Goal: Transaction & Acquisition: Purchase product/service

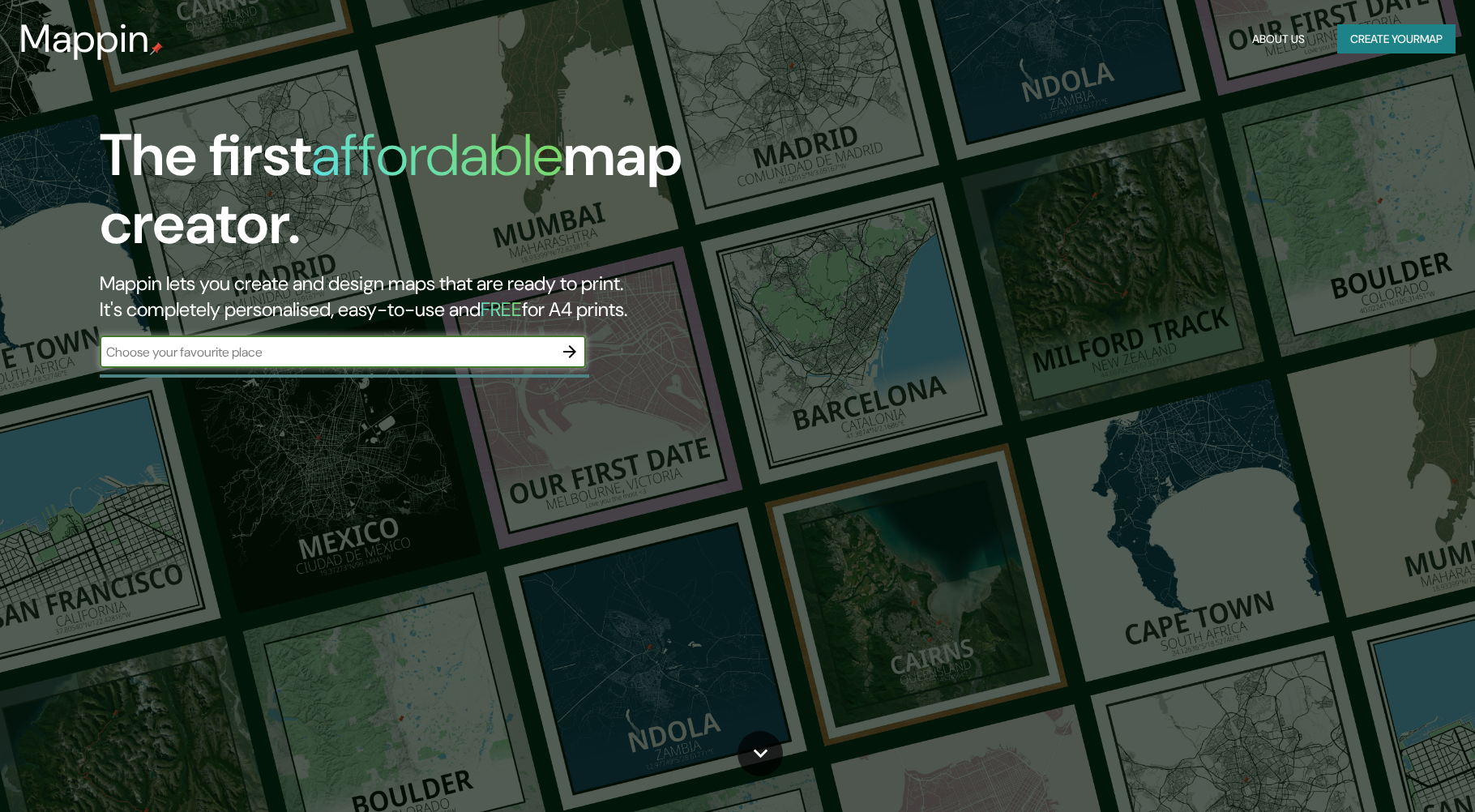
click at [511, 350] on input "text" at bounding box center [326, 351] width 454 height 18
type input "tomé"
click at [577, 347] on icon "button" at bounding box center [570, 351] width 19 height 19
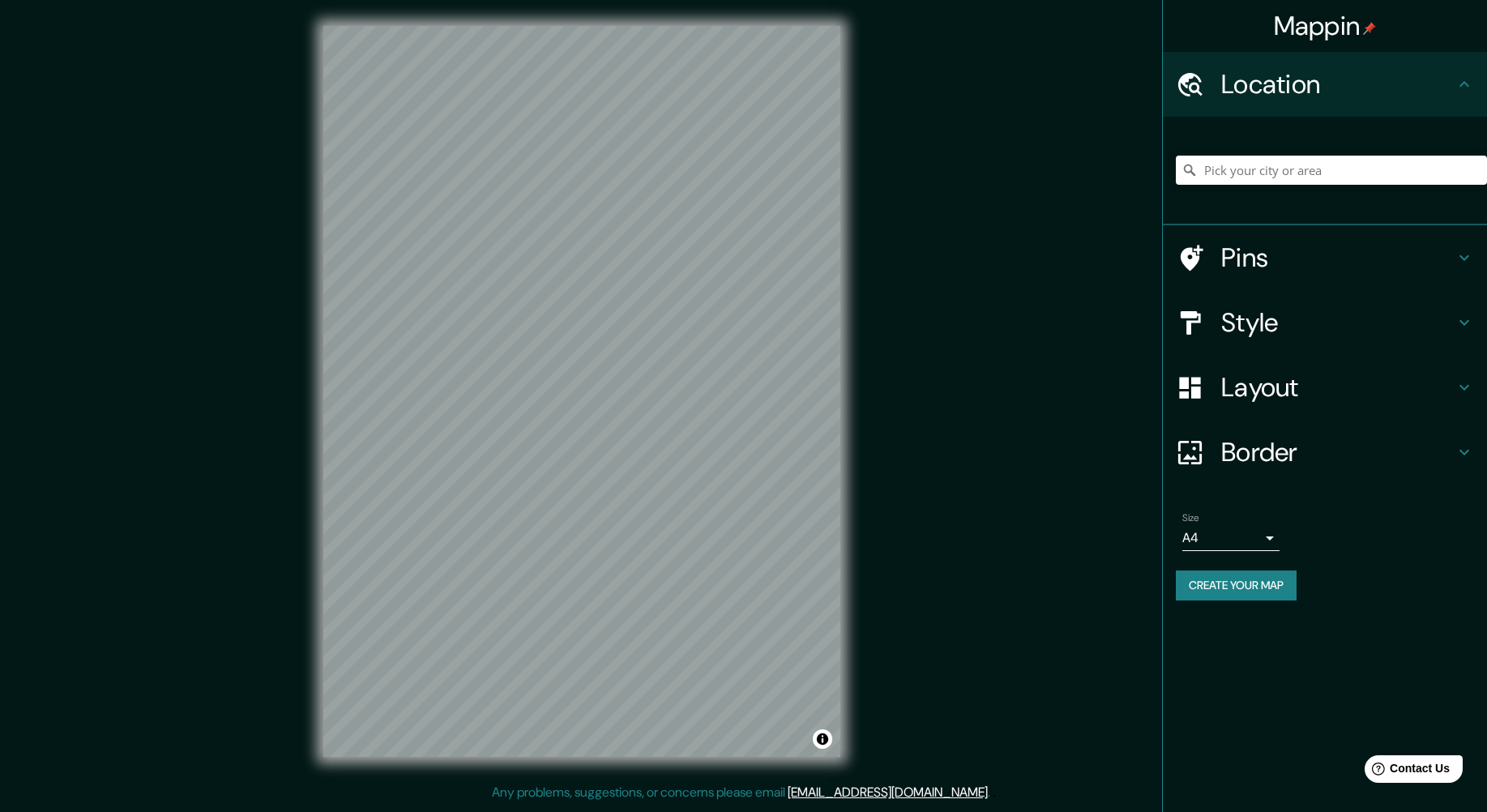
click at [1397, 154] on div at bounding box center [1331, 170] width 311 height 81
click at [1388, 170] on input "Pick your city or area" at bounding box center [1331, 170] width 311 height 29
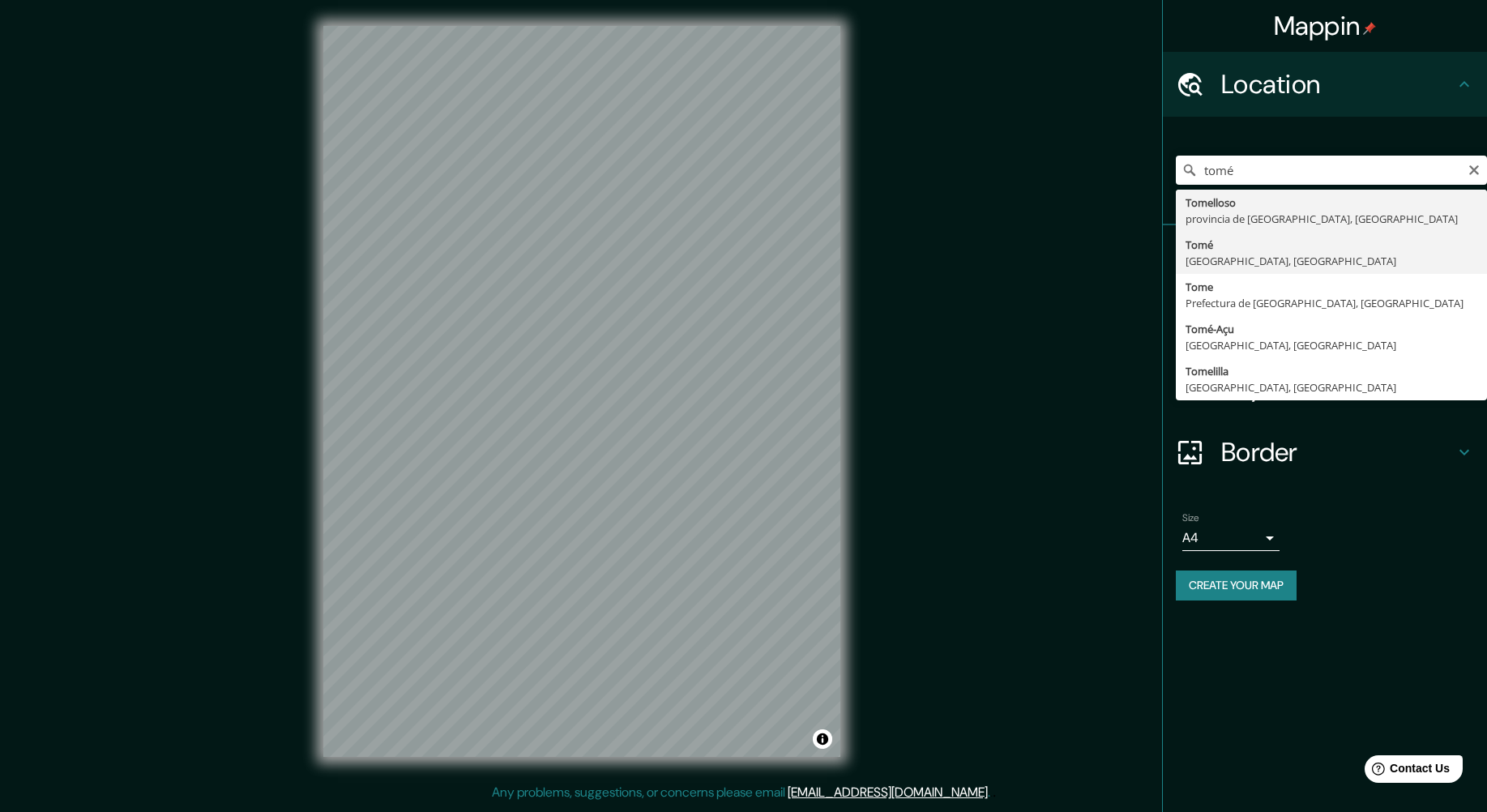
type input "Tomé, Región del Biobío, Chile"
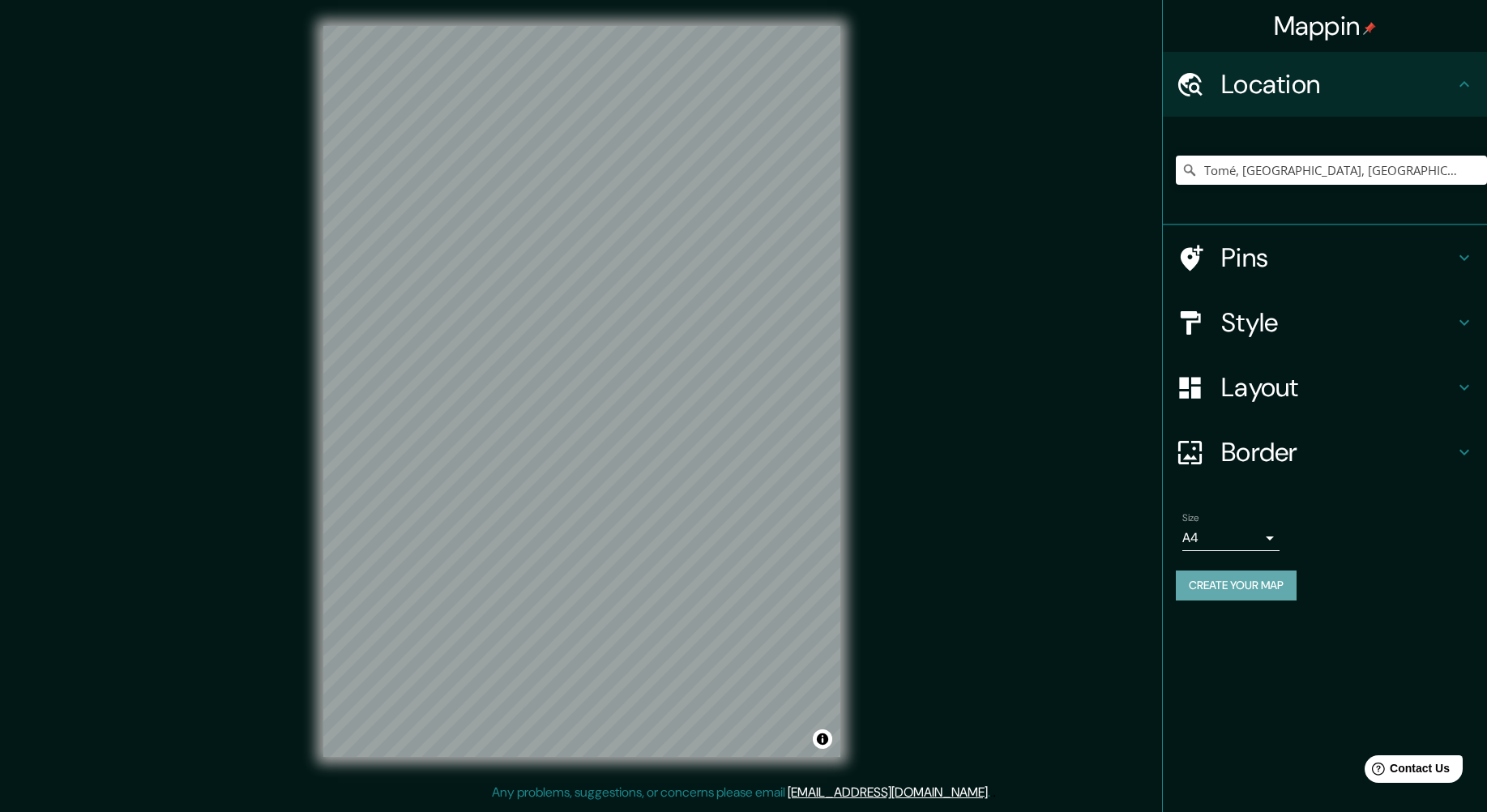
click at [1232, 586] on button "Create your map" at bounding box center [1236, 586] width 121 height 30
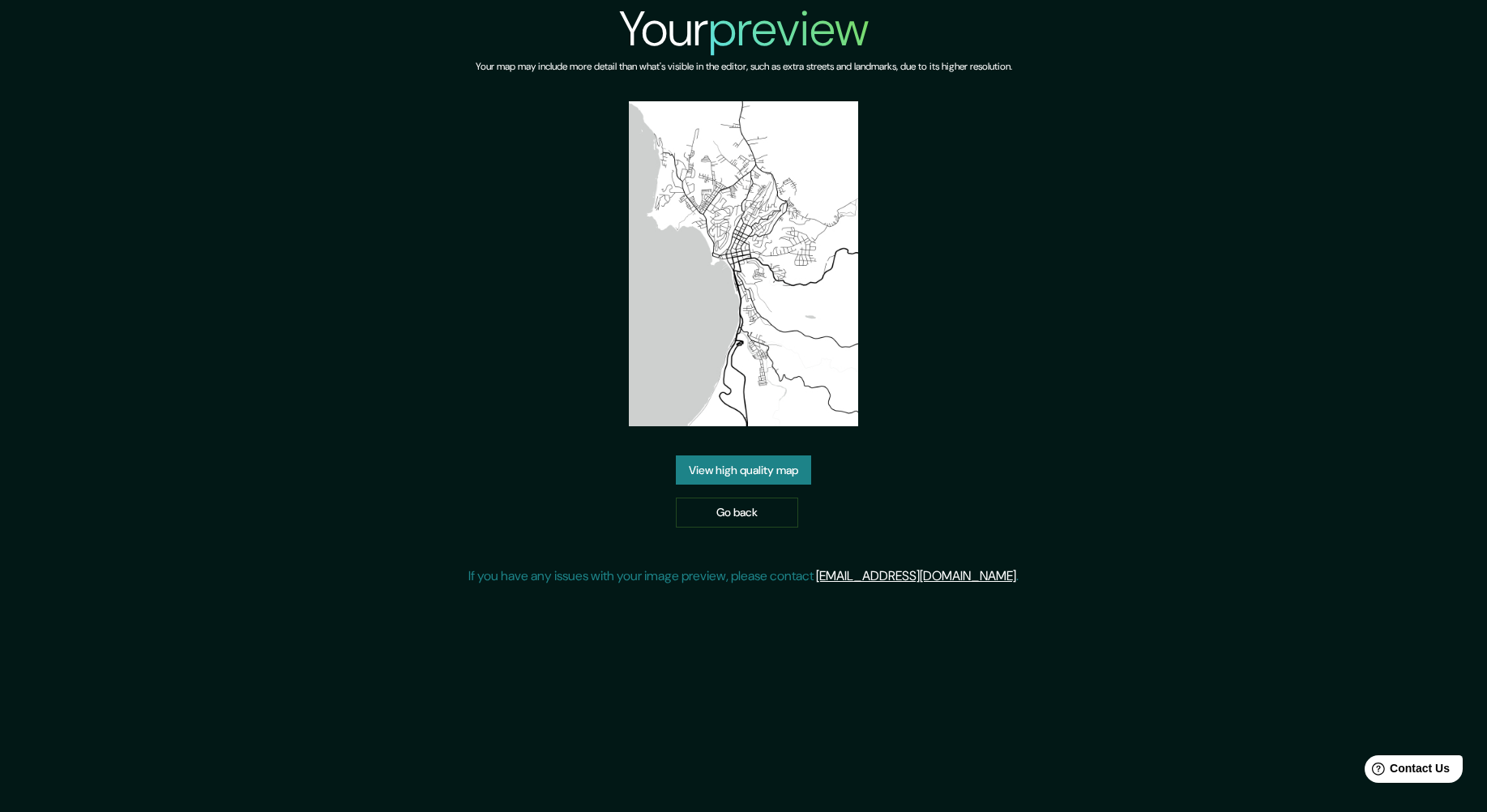
click at [767, 463] on link "View high quality map" at bounding box center [743, 470] width 135 height 30
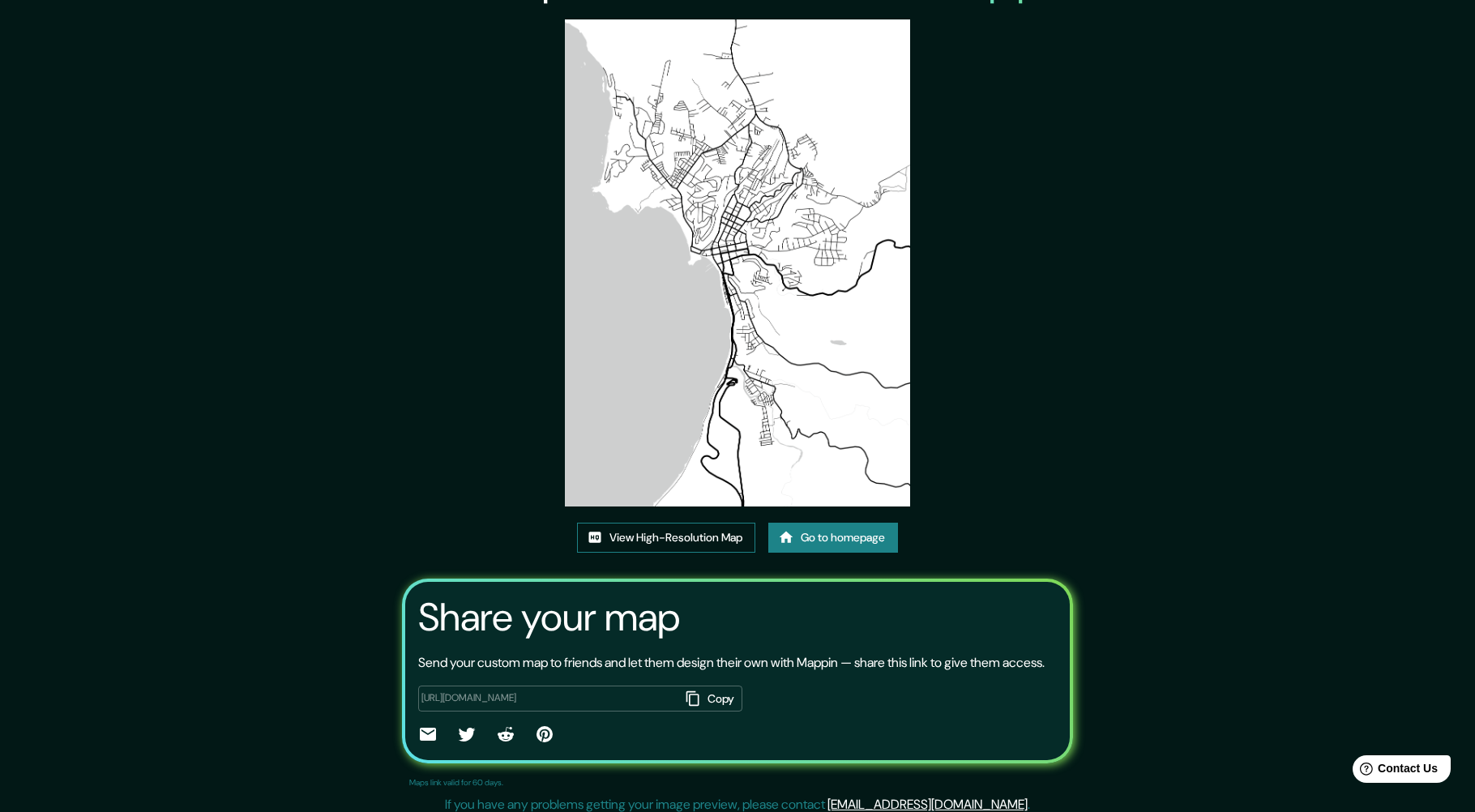
scroll to position [80, 0]
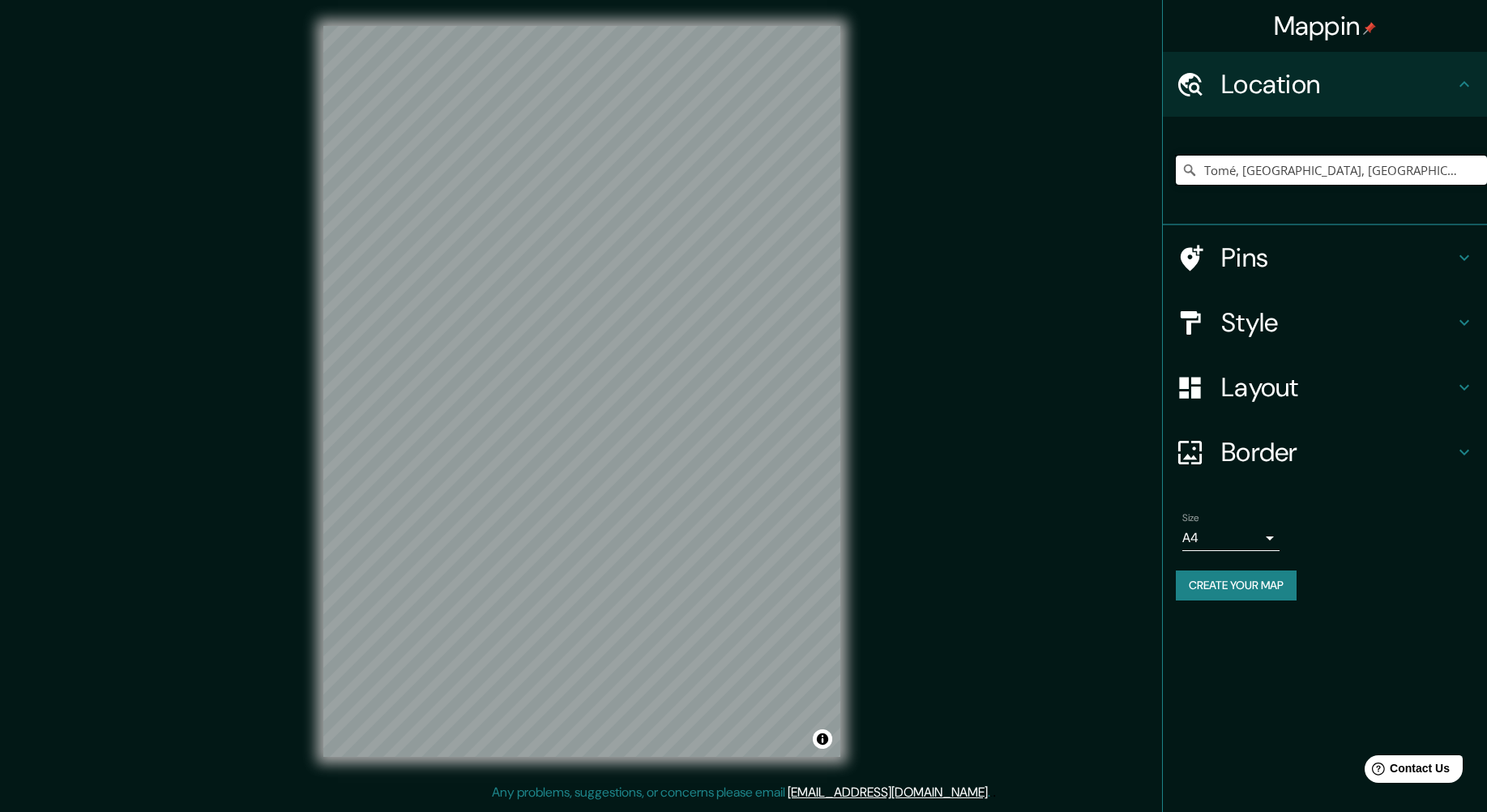
click at [1417, 167] on input "Tomé, [GEOGRAPHIC_DATA], [GEOGRAPHIC_DATA]" at bounding box center [1331, 170] width 311 height 29
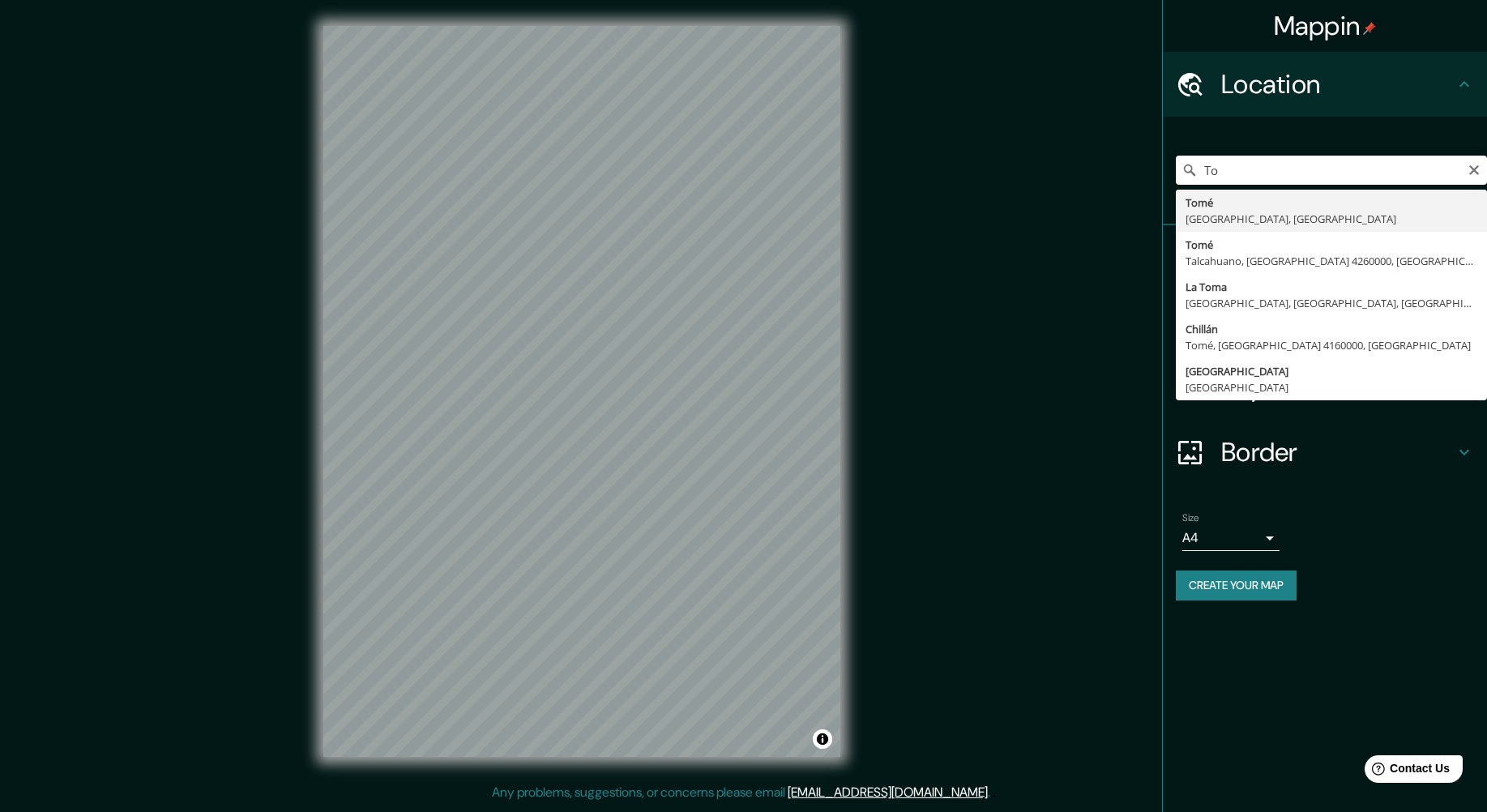
type input "T"
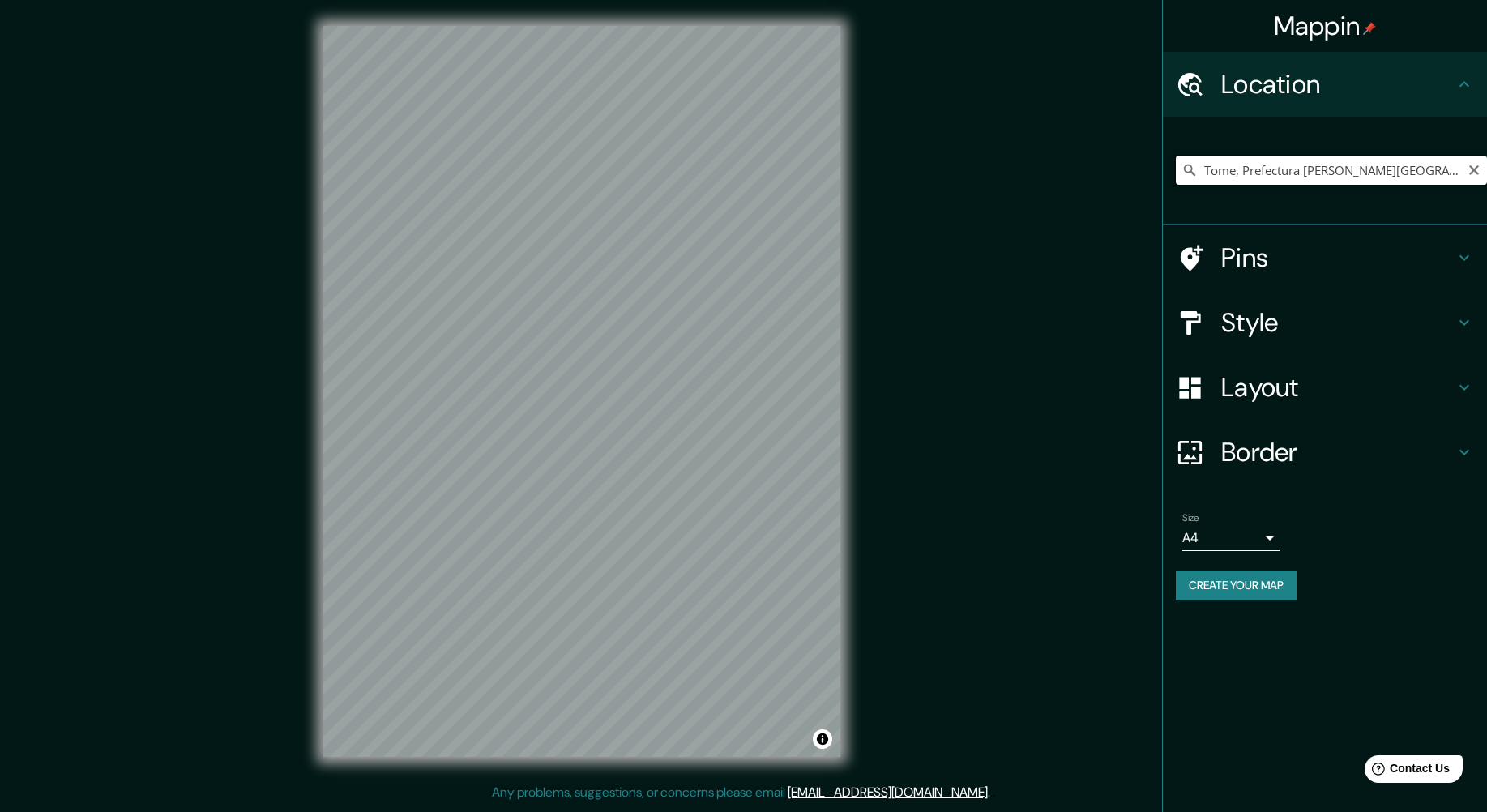
click at [1344, 167] on input "Tome, Prefectura de Miyagi, Japón" at bounding box center [1331, 170] width 311 height 29
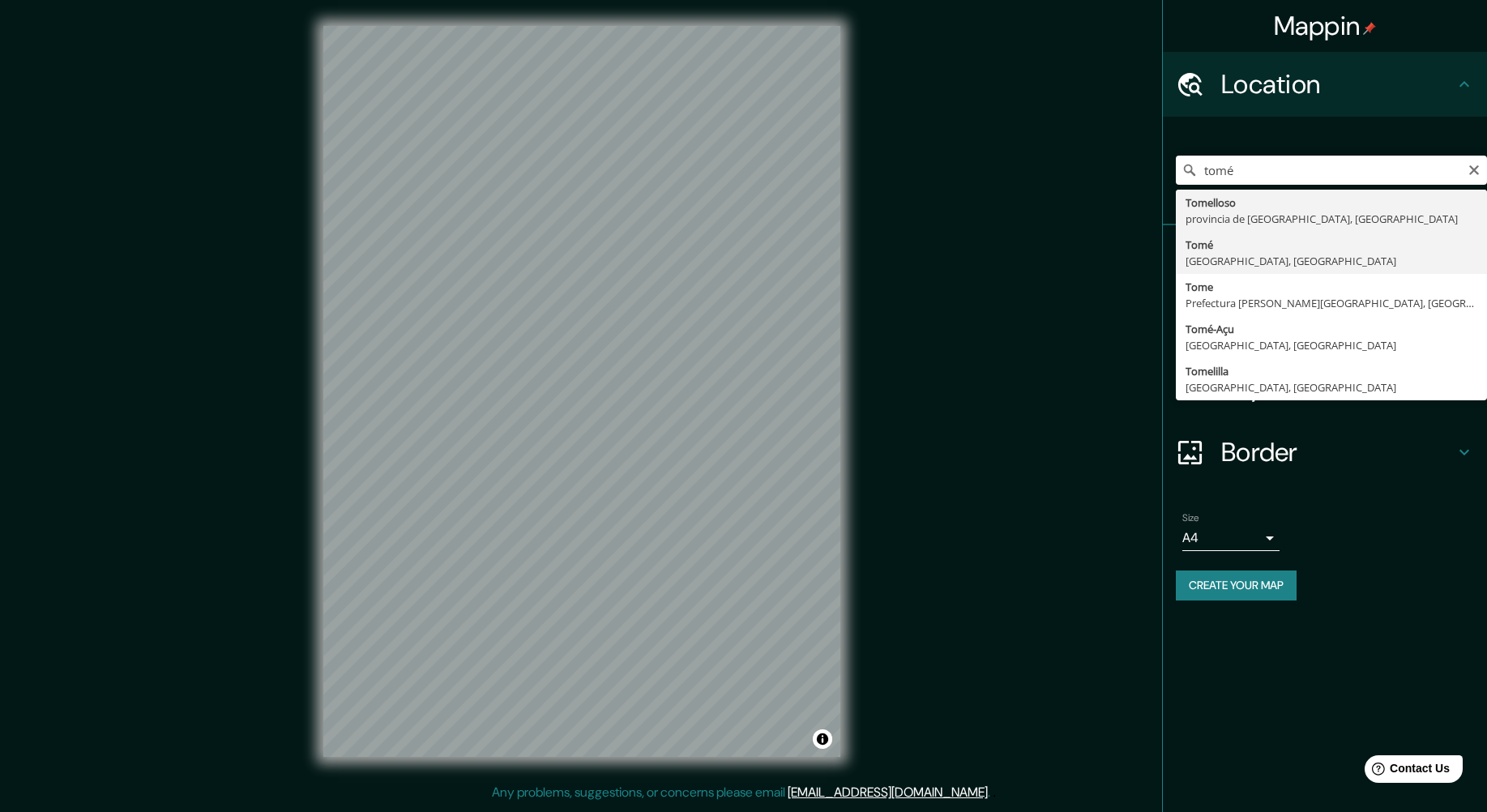
type input "Tomé, [GEOGRAPHIC_DATA], [GEOGRAPHIC_DATA]"
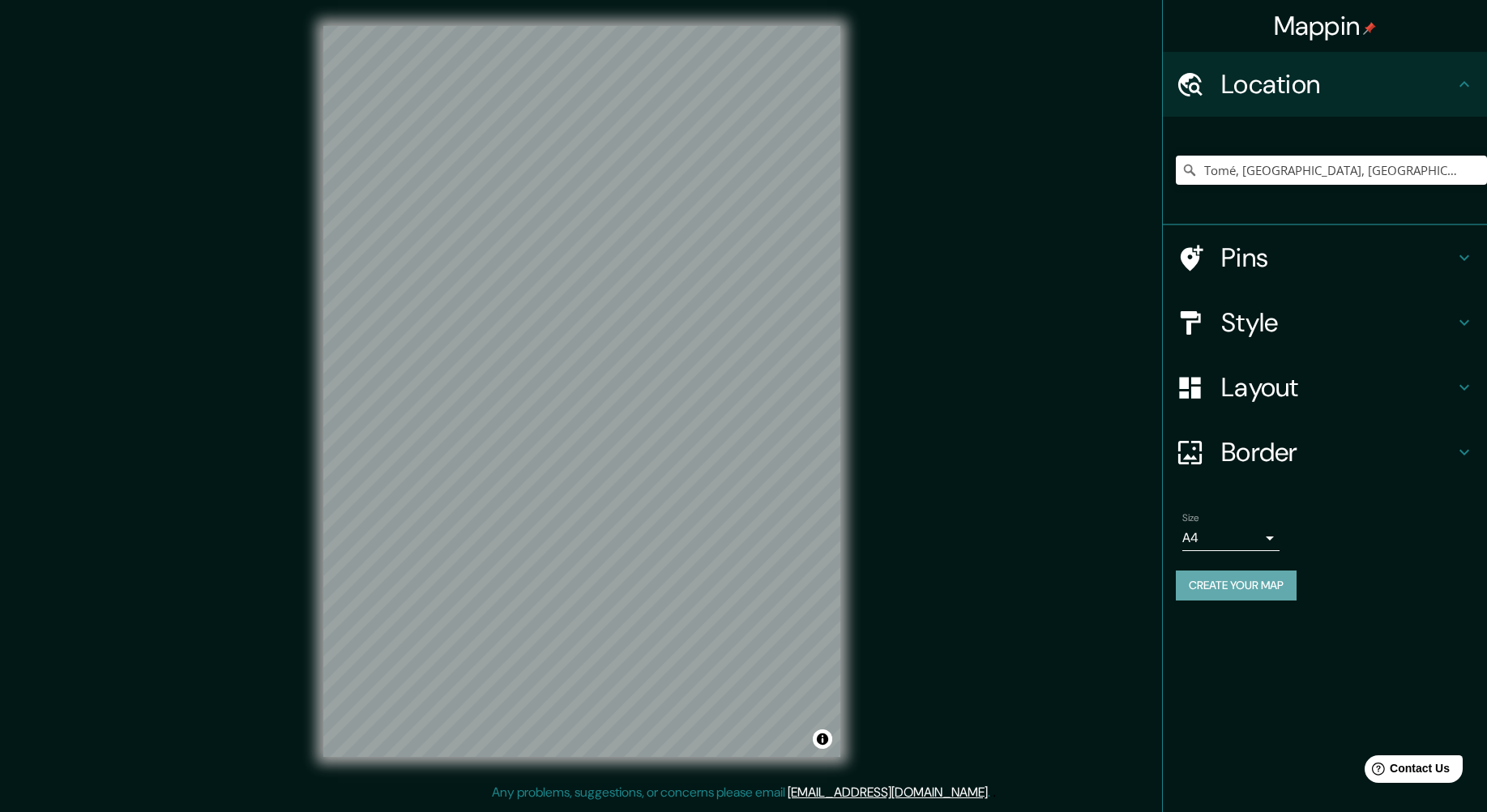
click at [1287, 586] on button "Create your map" at bounding box center [1236, 586] width 121 height 30
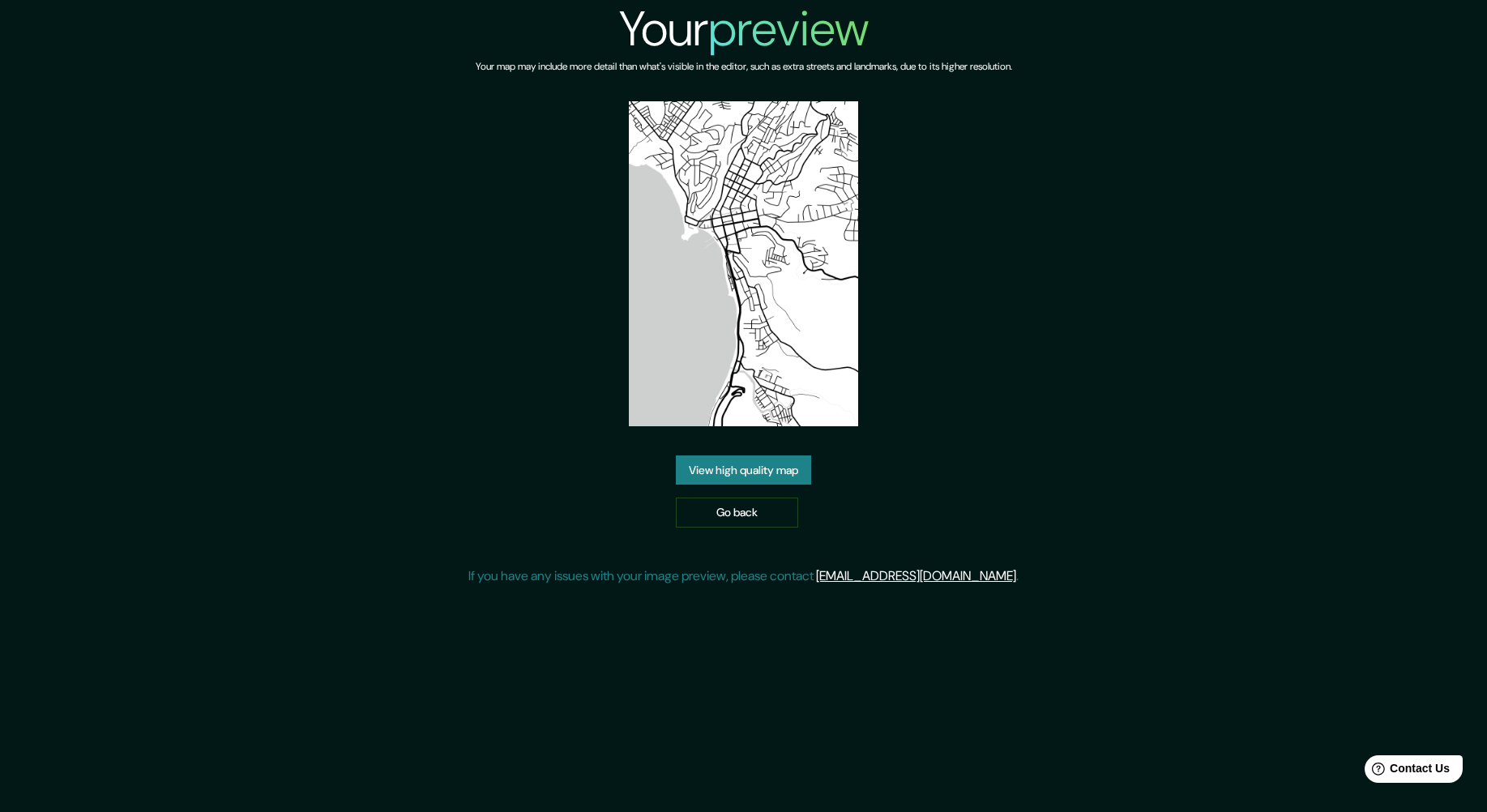
click at [716, 478] on link "View high quality map" at bounding box center [743, 470] width 135 height 30
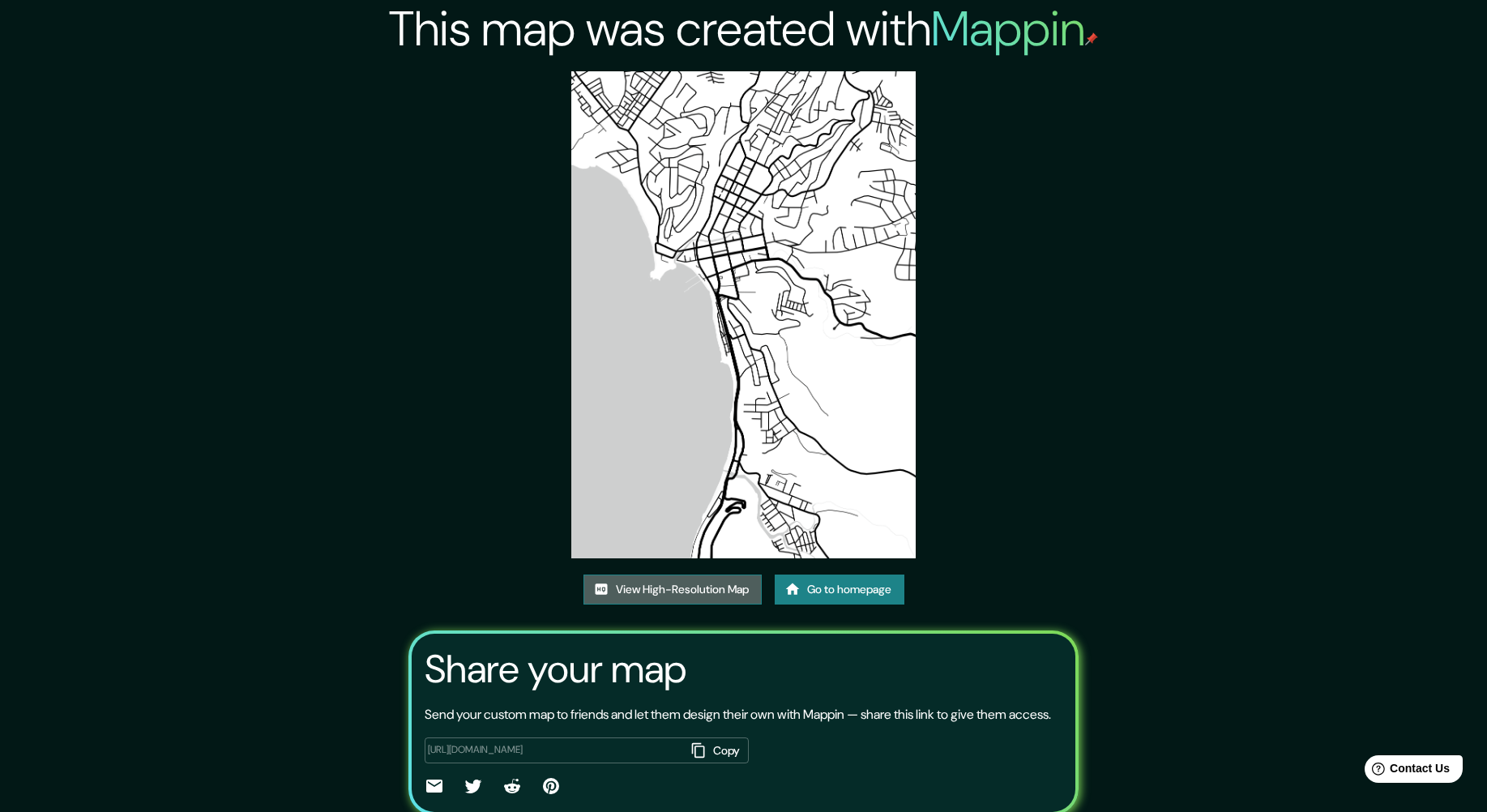
click at [684, 574] on link "View High-Resolution Map" at bounding box center [672, 589] width 178 height 30
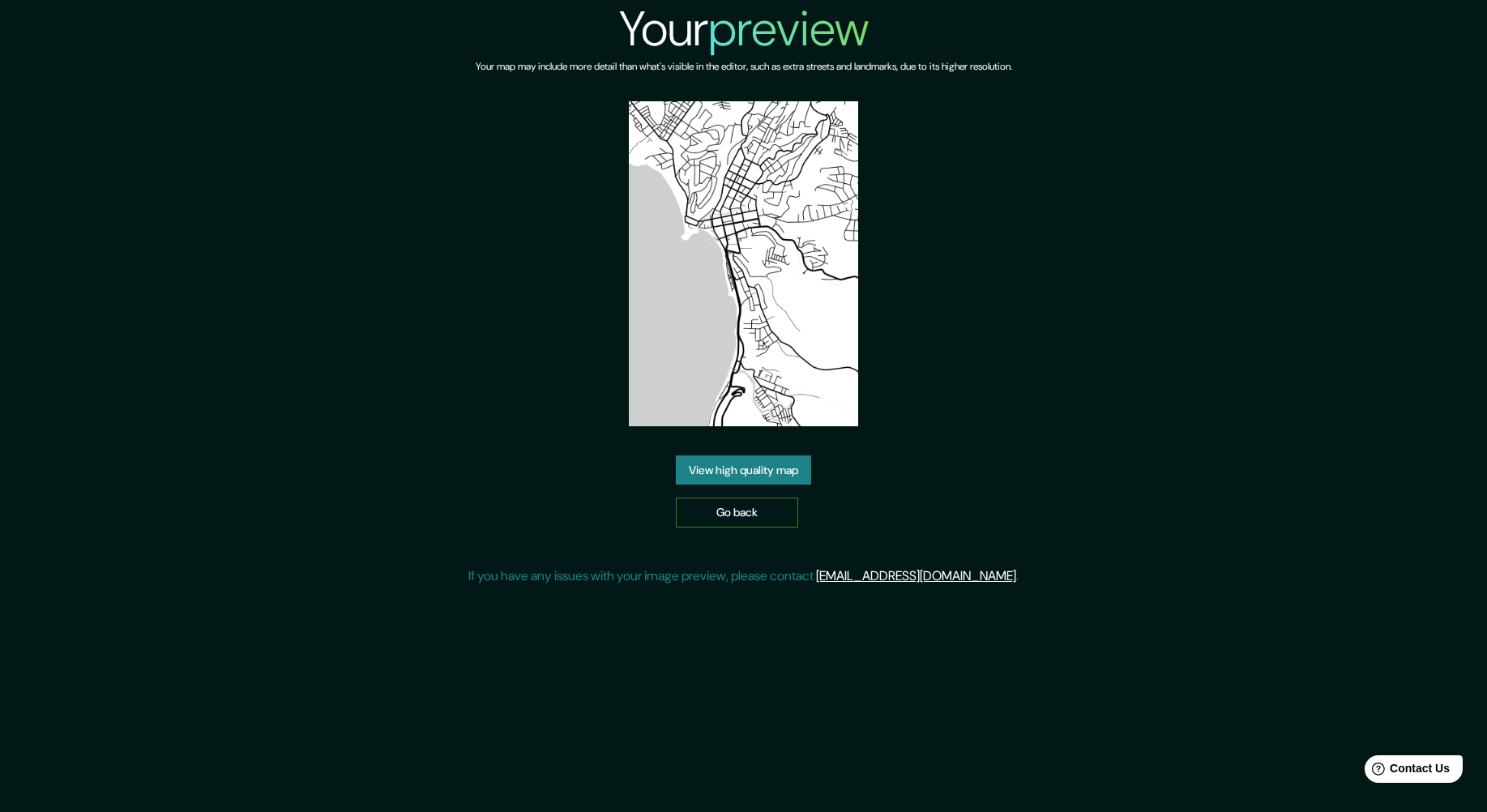
click at [772, 497] on link "Go back" at bounding box center [737, 512] width 122 height 30
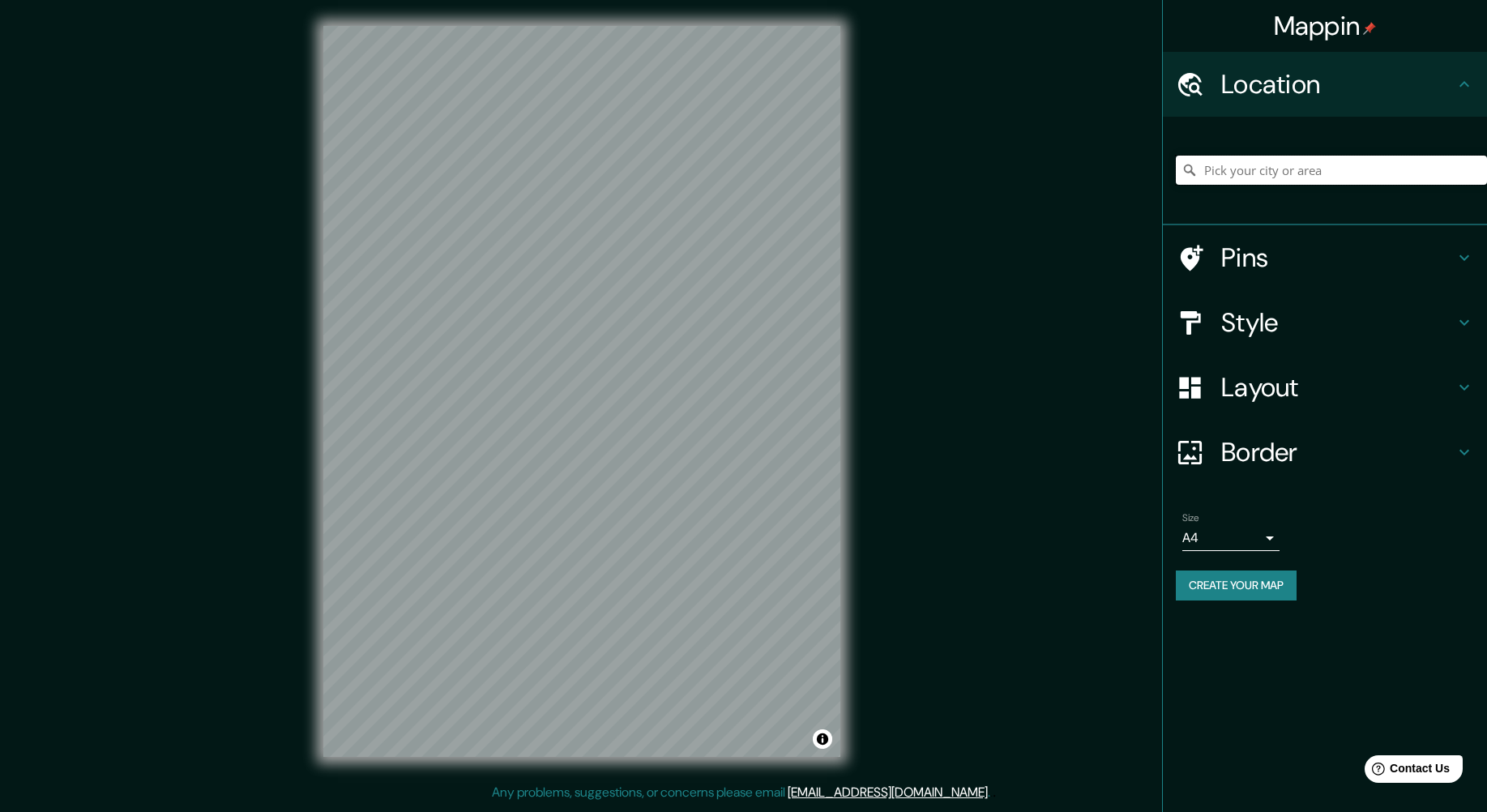
click at [1320, 172] on input "Pick your city or area" at bounding box center [1331, 170] width 311 height 29
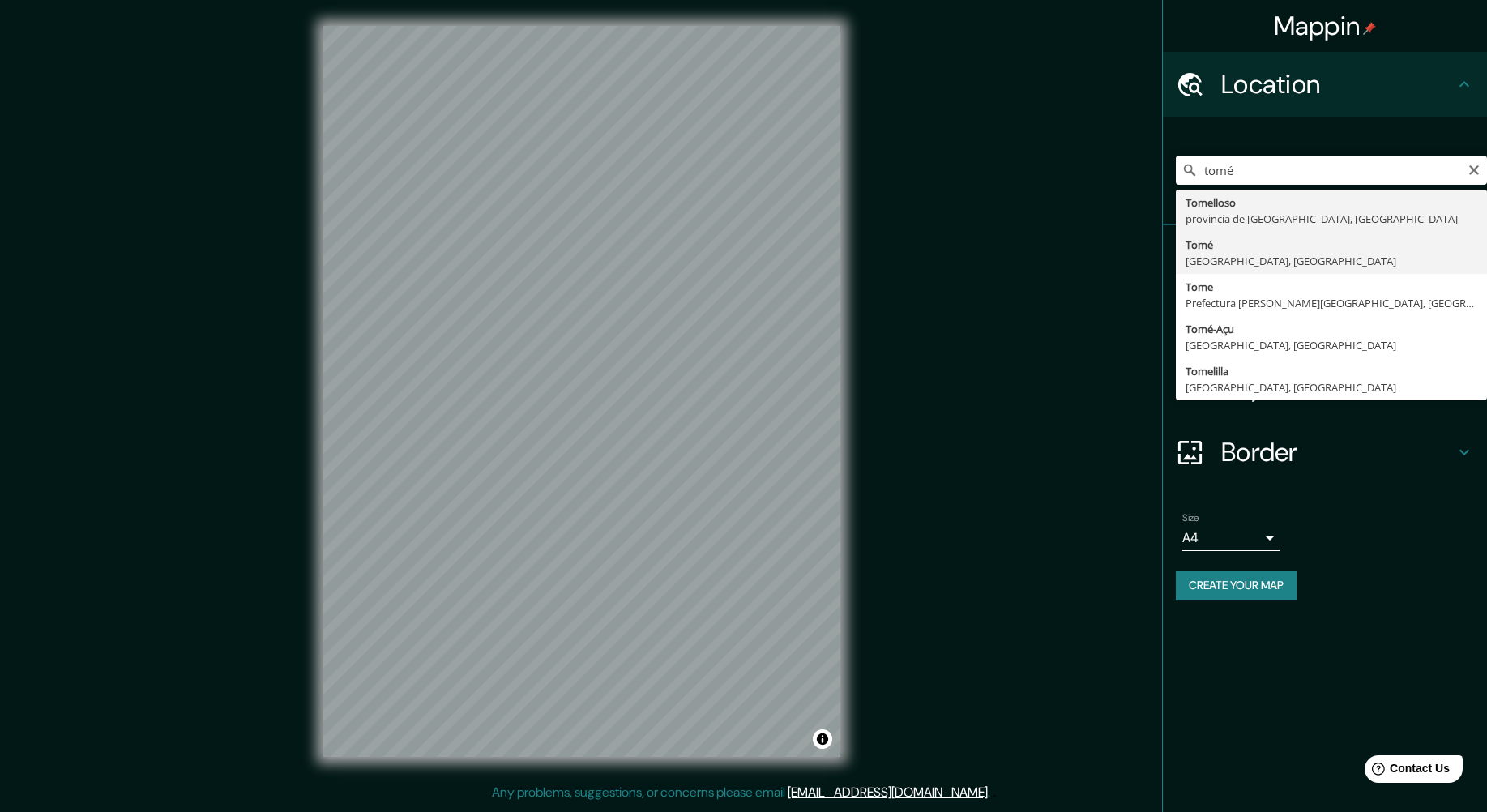
type input "Tomé, [GEOGRAPHIC_DATA], [GEOGRAPHIC_DATA]"
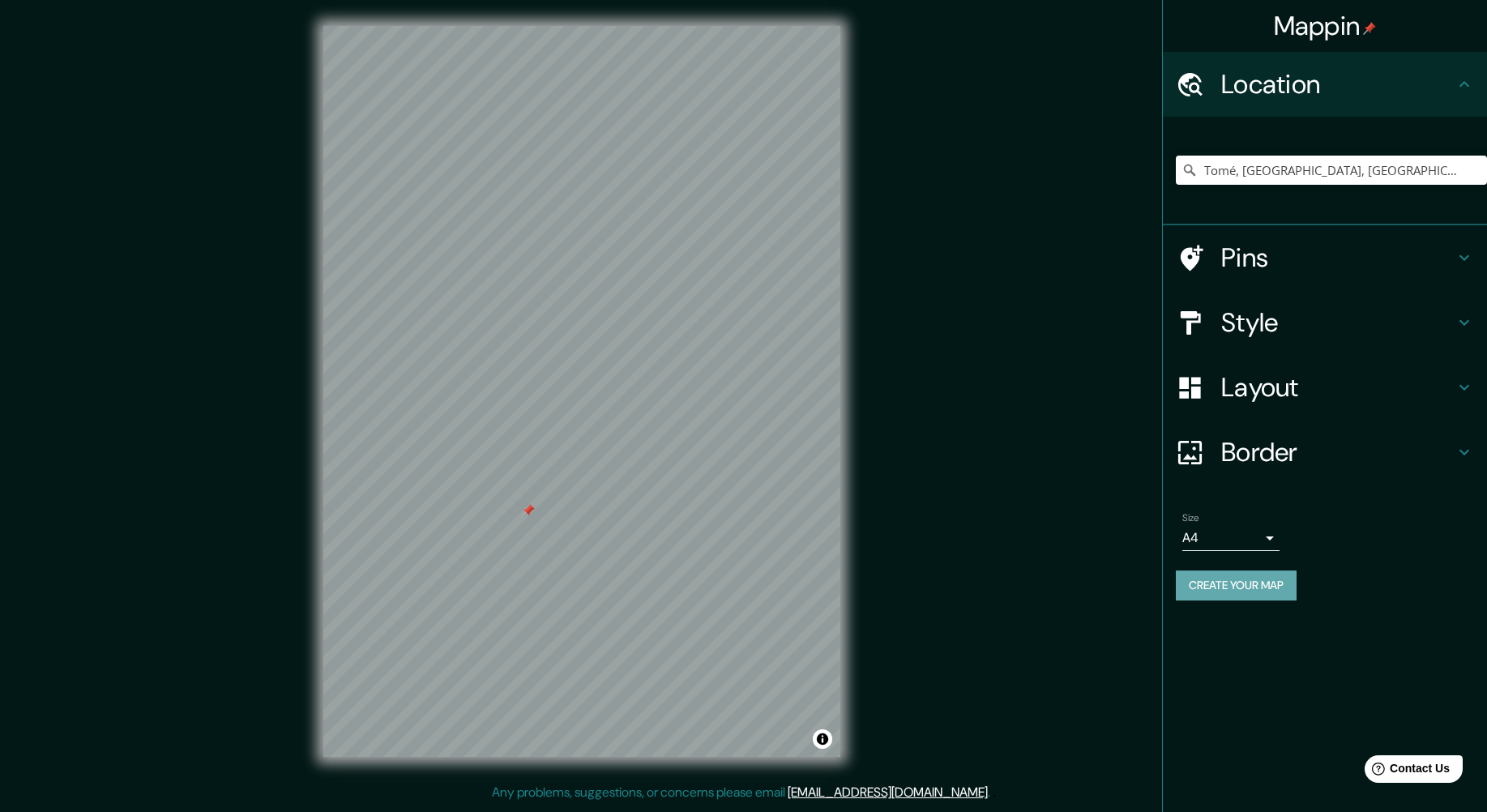
click at [1204, 588] on button "Create your map" at bounding box center [1236, 586] width 121 height 30
click at [1272, 170] on input "Tomé, [GEOGRAPHIC_DATA], [GEOGRAPHIC_DATA]" at bounding box center [1331, 170] width 311 height 29
drag, startPoint x: 1398, startPoint y: 170, endPoint x: 1268, endPoint y: 170, distance: 130.0
click at [1268, 170] on input "Tomé, Región del Biobío, Chile" at bounding box center [1331, 170] width 311 height 29
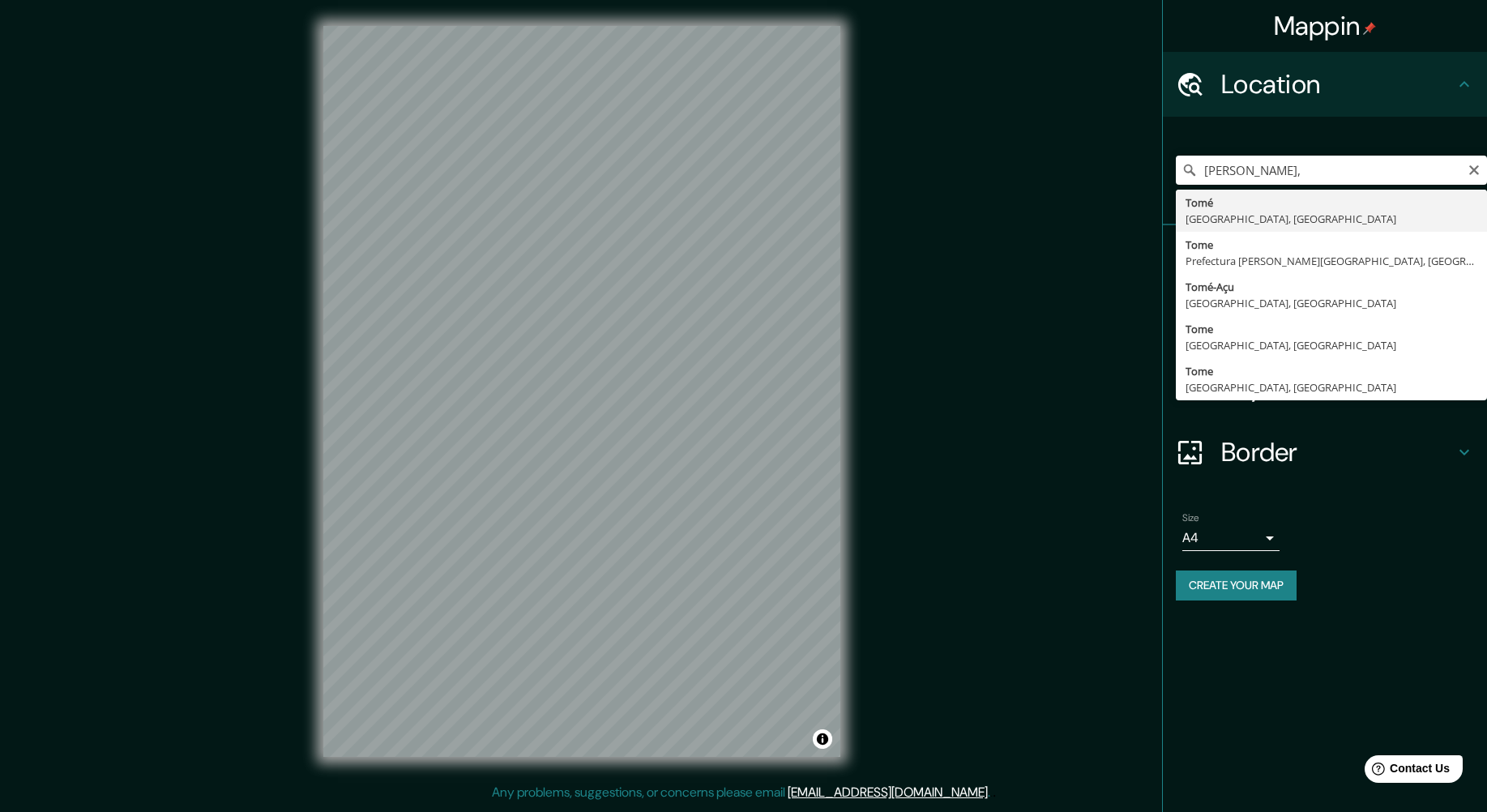
type input "Tomé, Región del Biobío, Chile"
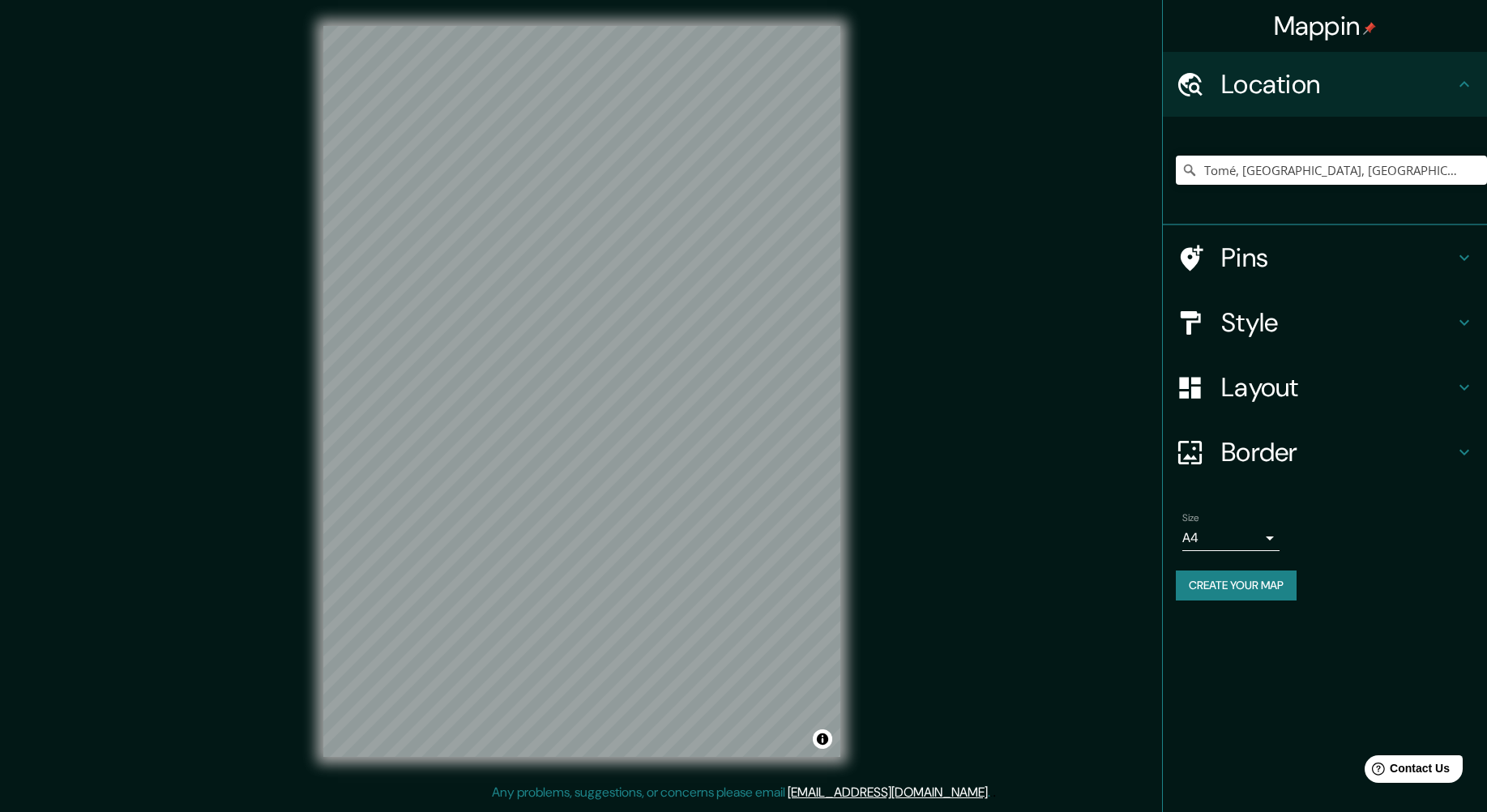
click at [484, 811] on html "Mappin Location Tomé, Región del Biobío, Chile Pins Style Layout Border Choose …" at bounding box center [743, 406] width 1487 height 812
click at [1199, 575] on button "Create your map" at bounding box center [1236, 586] width 121 height 30
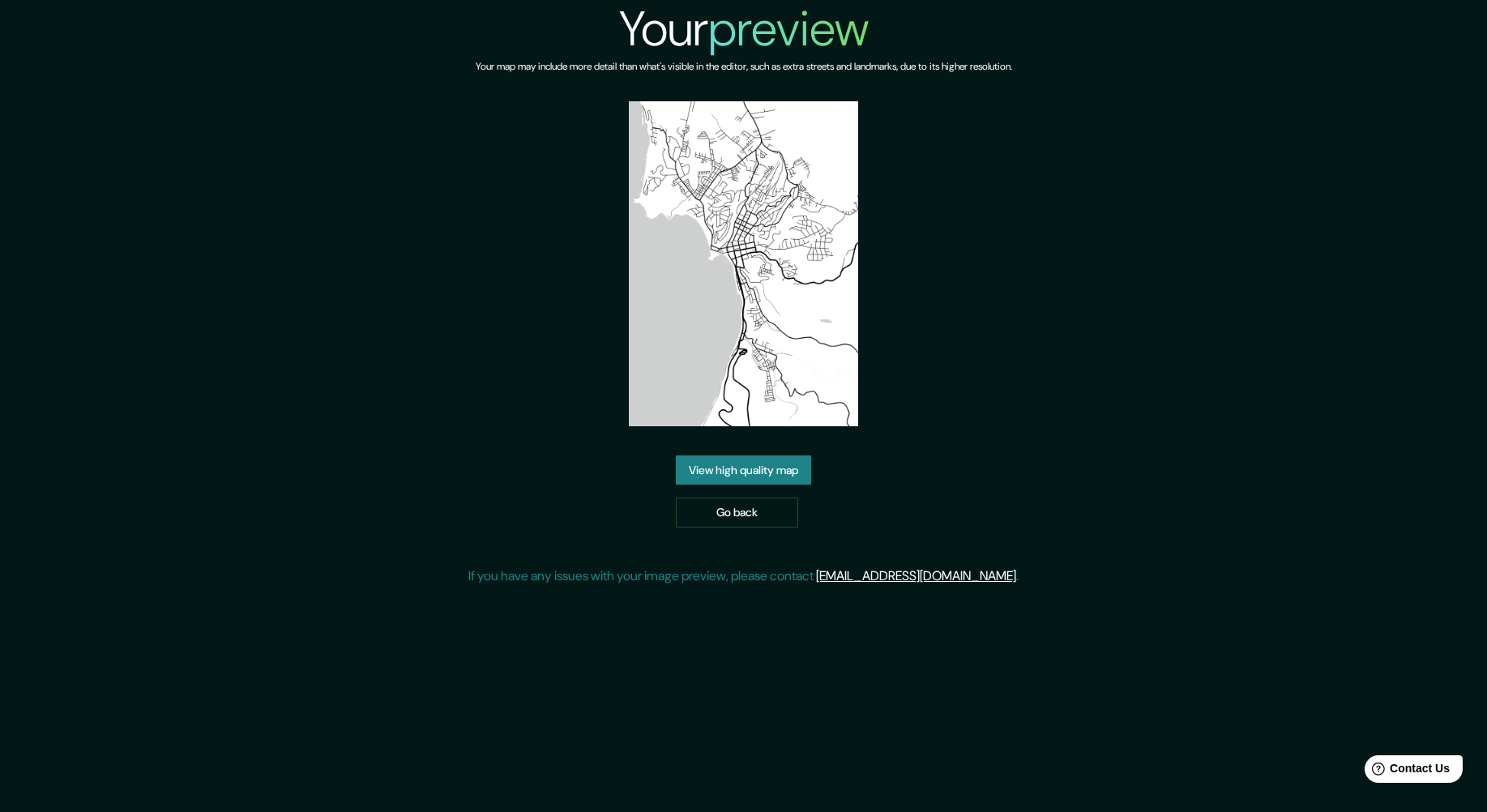
click at [700, 455] on link "View high quality map" at bounding box center [743, 470] width 135 height 30
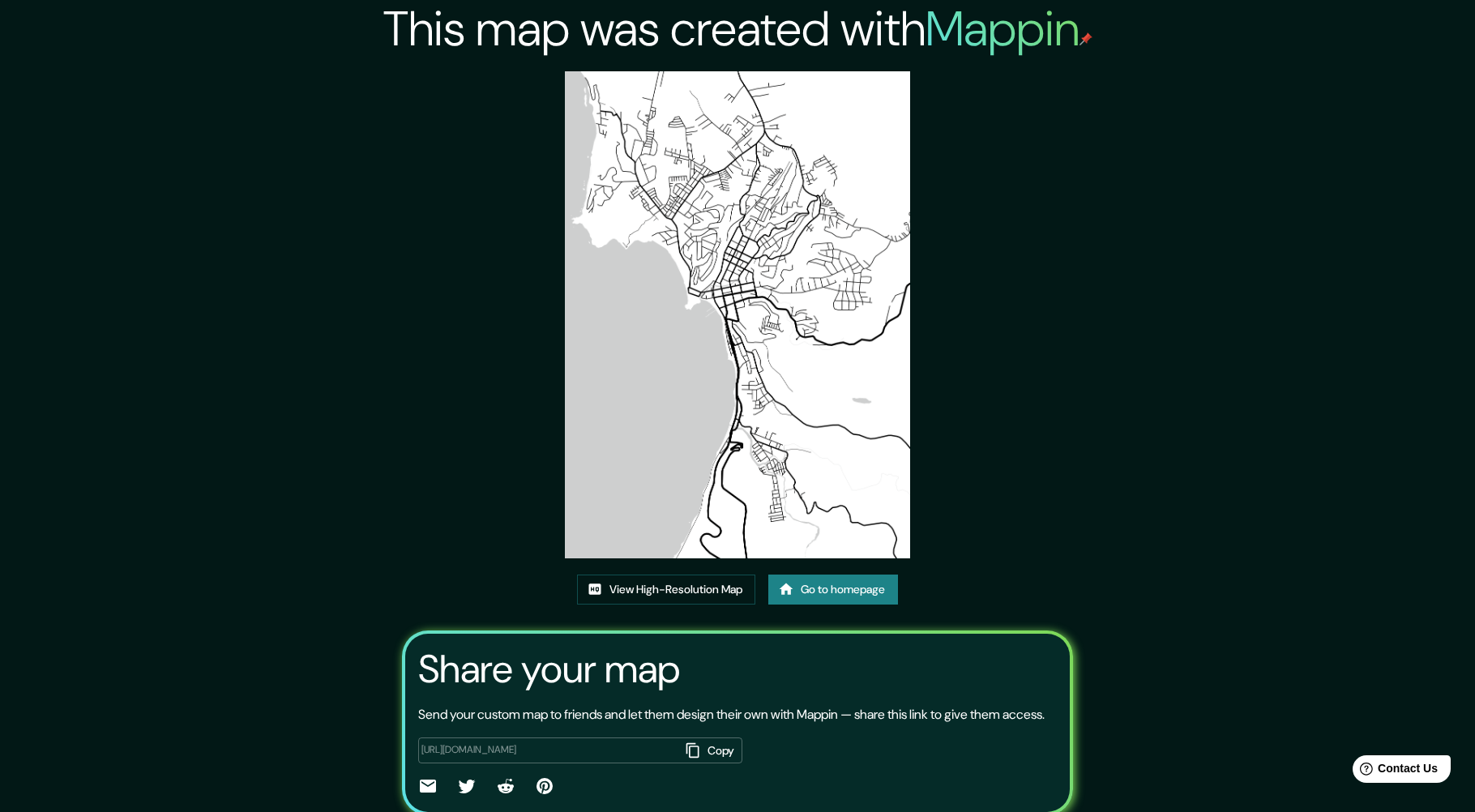
click at [707, 105] on img at bounding box center [737, 315] width 344 height 487
click at [667, 586] on link "View High-Resolution Map" at bounding box center [666, 589] width 178 height 30
